Goal: Task Accomplishment & Management: Manage account settings

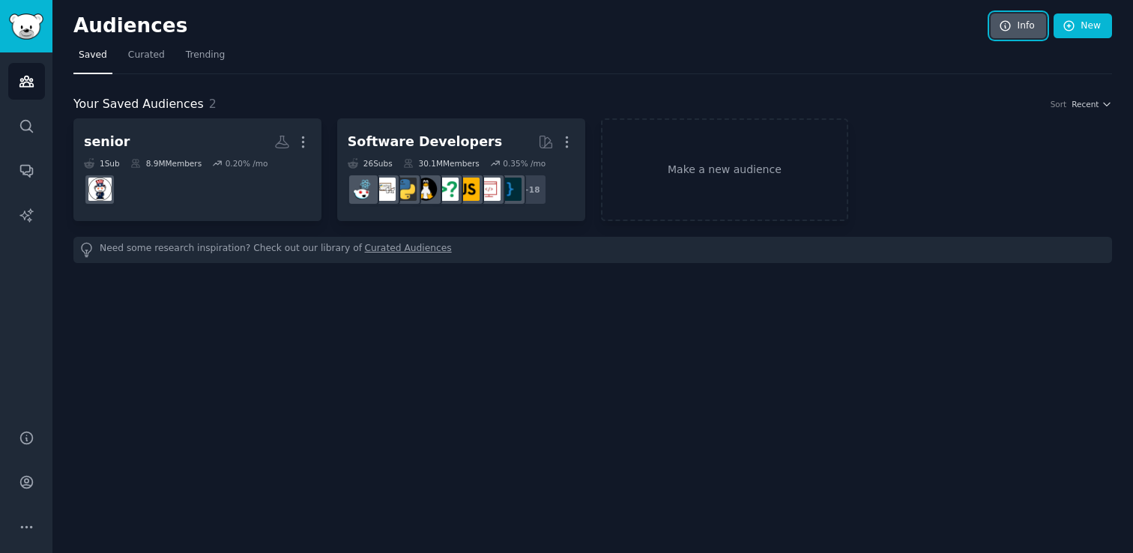
click at [1027, 22] on link "Info" at bounding box center [1017, 25] width 55 height 25
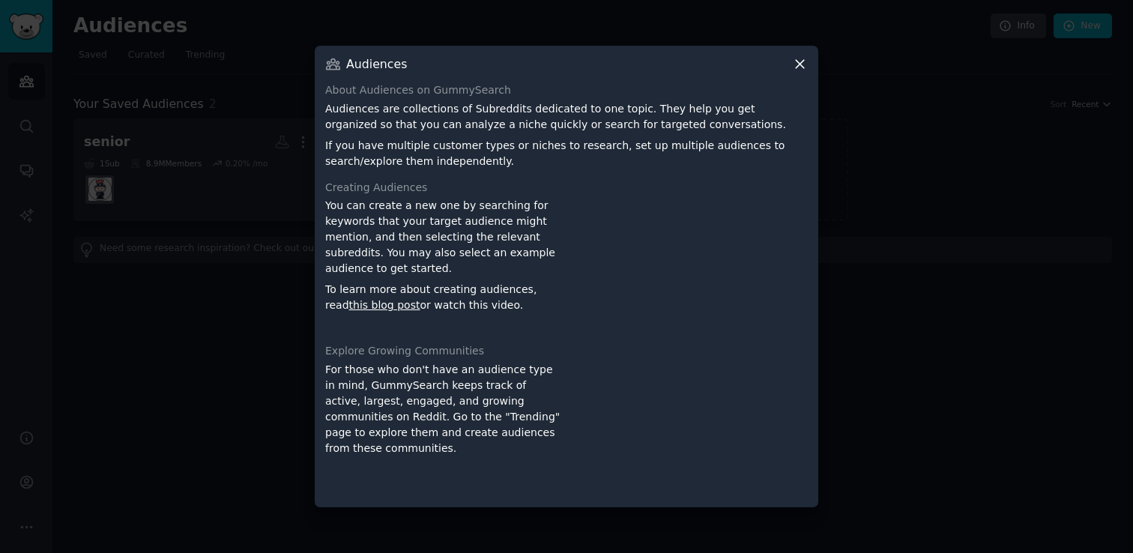
click at [797, 67] on icon at bounding box center [800, 64] width 16 height 16
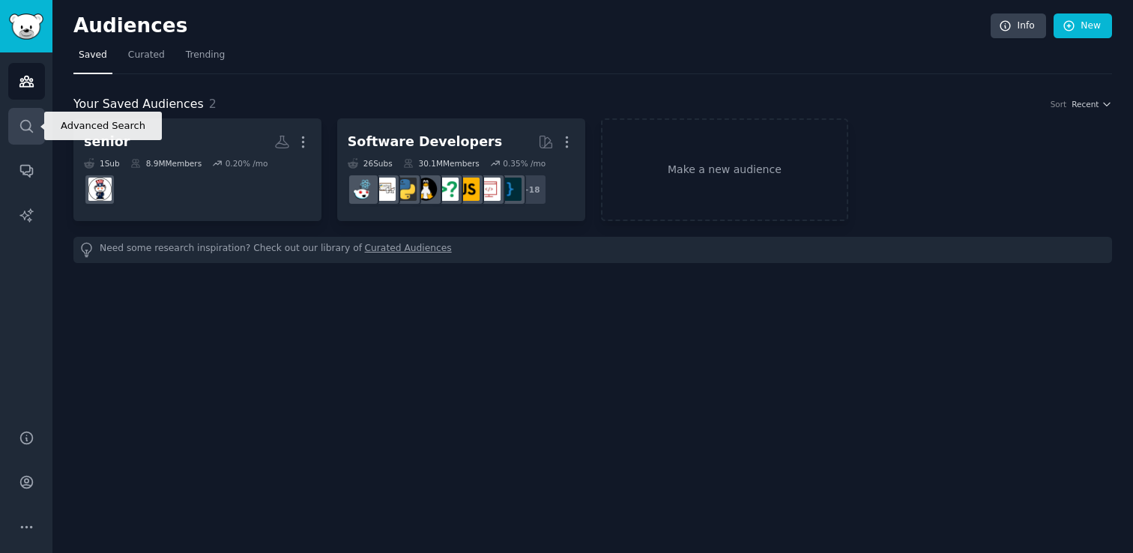
click at [22, 127] on icon "Sidebar" at bounding box center [27, 126] width 16 height 16
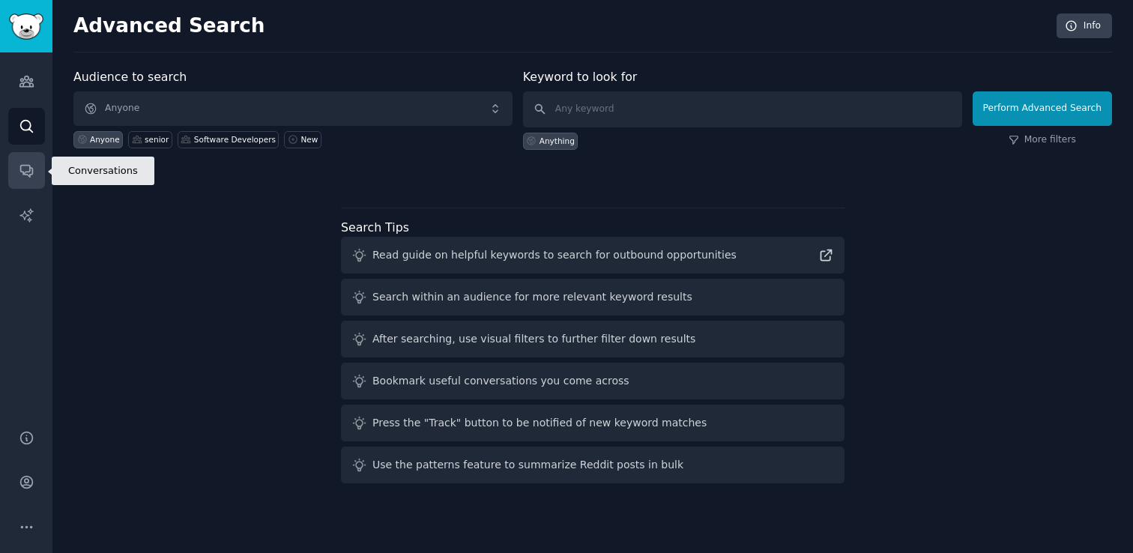
click at [23, 172] on icon "Sidebar" at bounding box center [26, 172] width 12 height 12
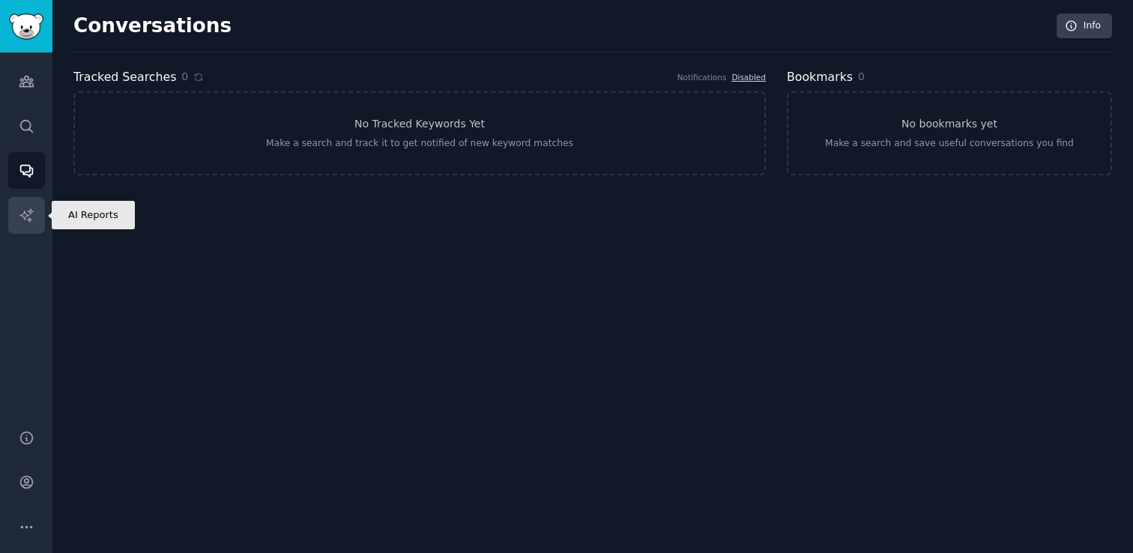
click at [28, 213] on icon "Sidebar" at bounding box center [27, 215] width 16 height 16
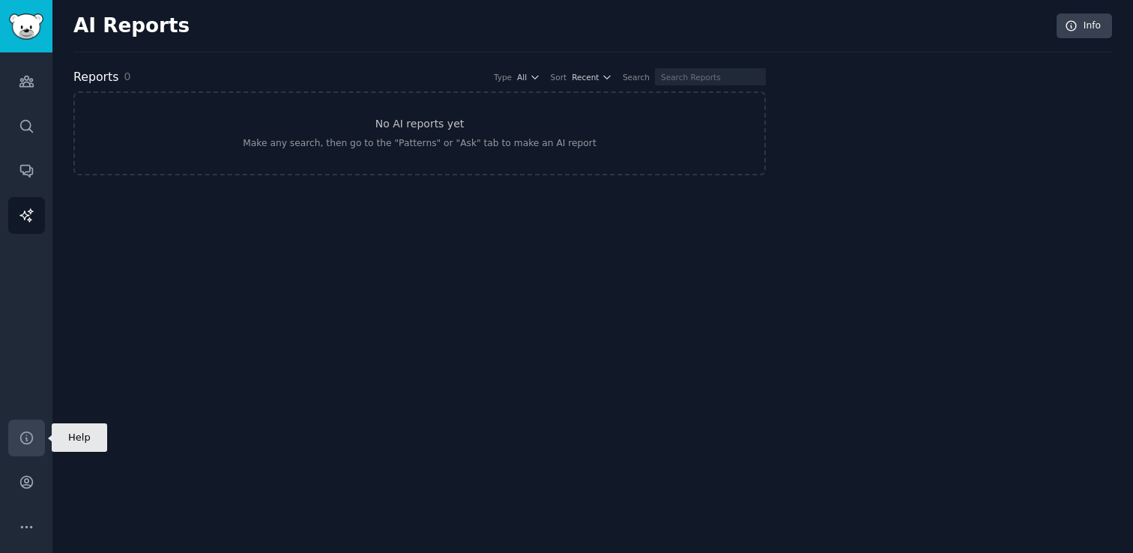
click at [28, 440] on icon "Sidebar" at bounding box center [27, 438] width 16 height 16
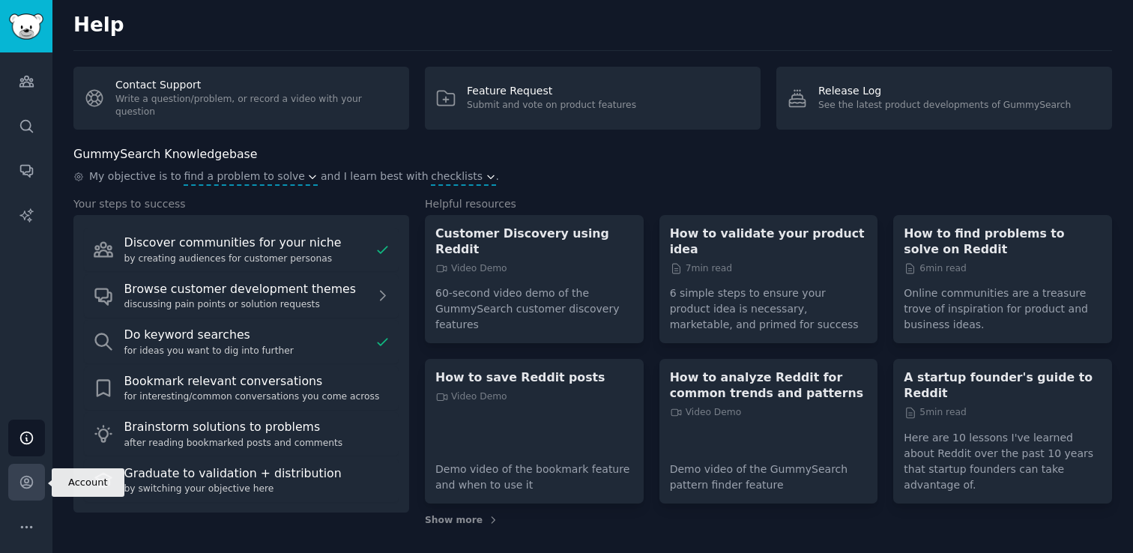
click at [28, 465] on link "Account" at bounding box center [26, 482] width 37 height 37
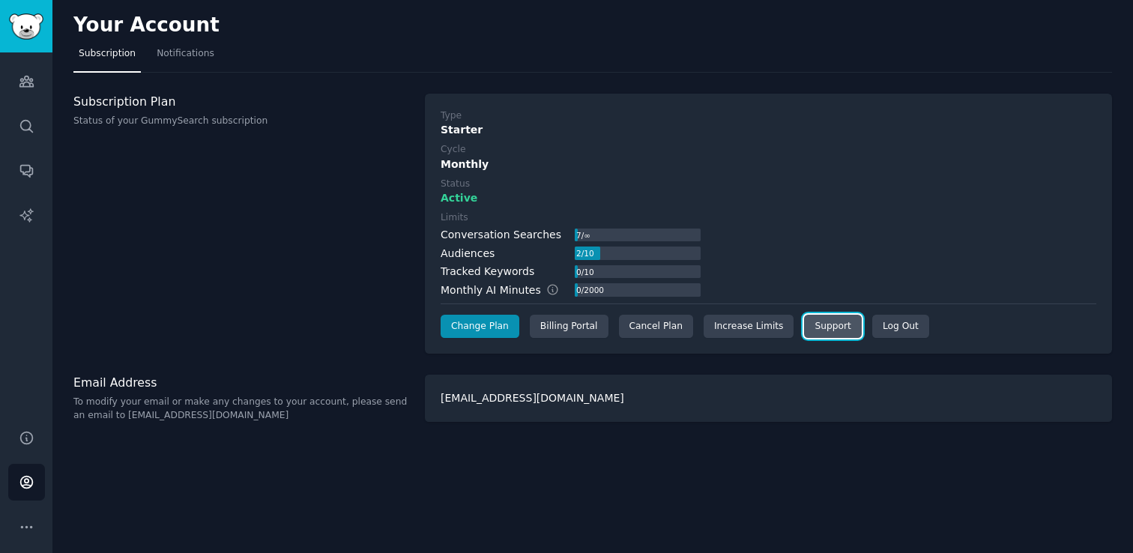
click at [828, 330] on link "Support" at bounding box center [832, 327] width 57 height 24
click at [166, 64] on link "Notifications" at bounding box center [185, 57] width 68 height 31
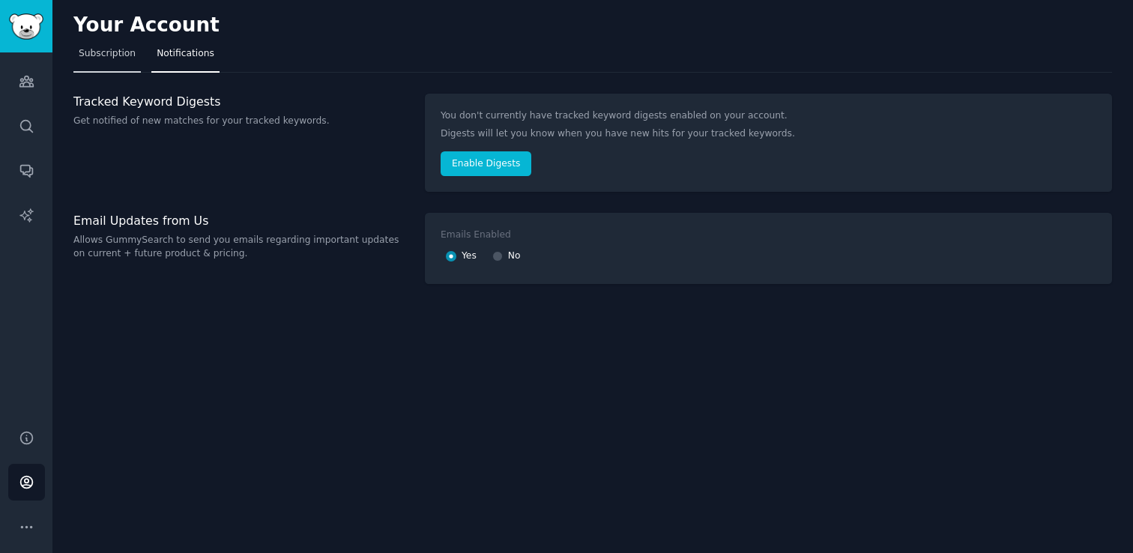
click at [99, 52] on span "Subscription" at bounding box center [107, 53] width 57 height 13
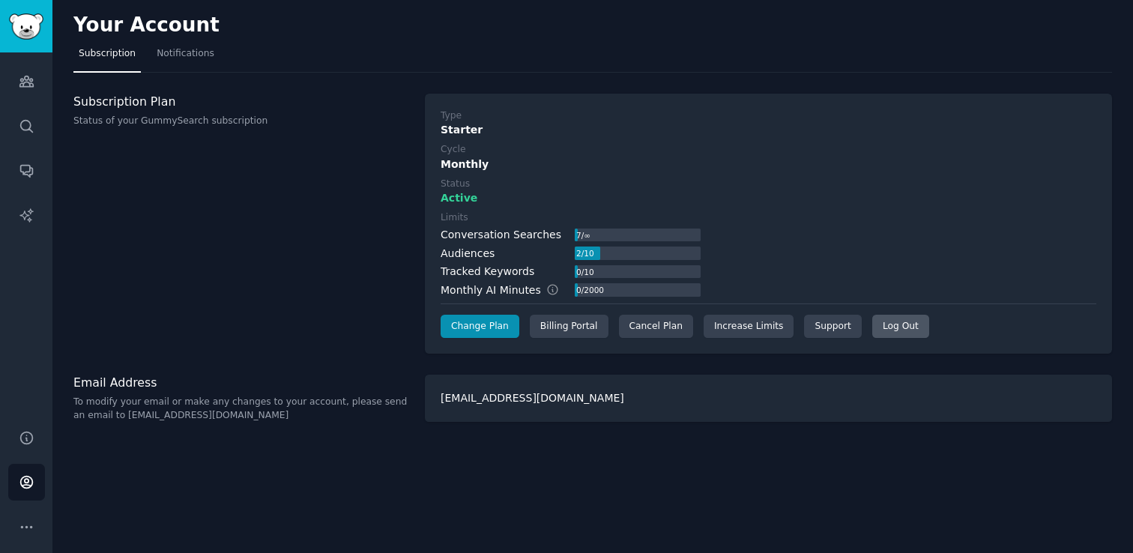
click at [886, 330] on div "Log Out" at bounding box center [900, 327] width 57 height 24
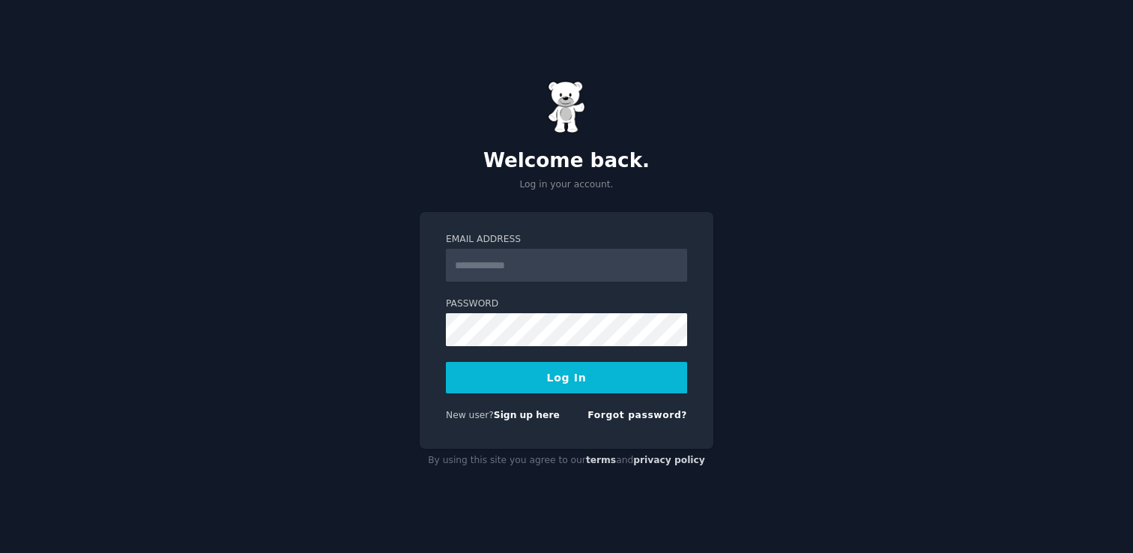
click at [583, 275] on input "Email Address" at bounding box center [566, 265] width 241 height 33
type input "**********"
